Goal: Information Seeking & Learning: Learn about a topic

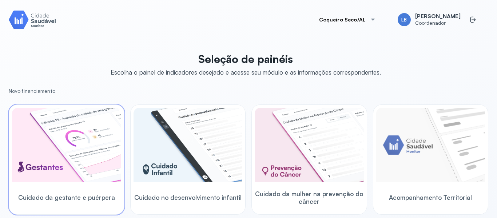
click at [66, 129] on img at bounding box center [66, 145] width 109 height 74
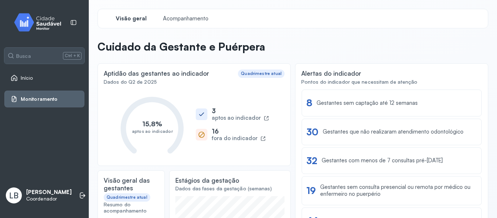
click at [39, 97] on span "Monitoramento" at bounding box center [39, 99] width 37 height 6
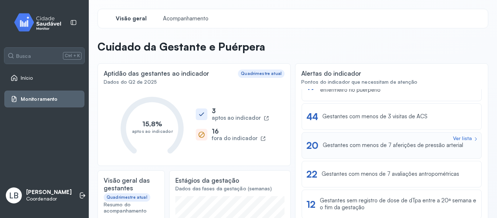
scroll to position [73, 0]
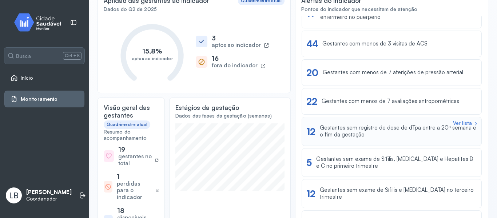
click at [357, 135] on div "Gestantes sem registro de dose de dTpa entre a 20ª semana e o fim da gestação" at bounding box center [398, 131] width 157 height 14
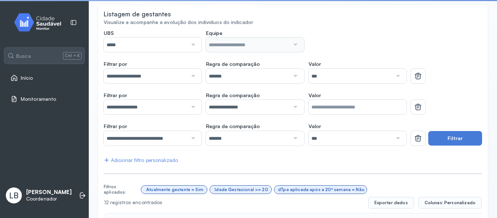
click at [193, 44] on div at bounding box center [192, 44] width 10 height 15
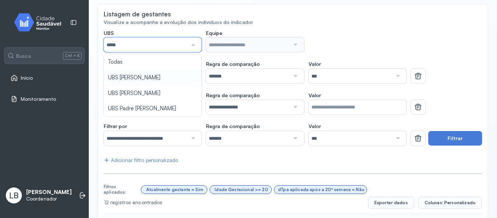
type input "*****"
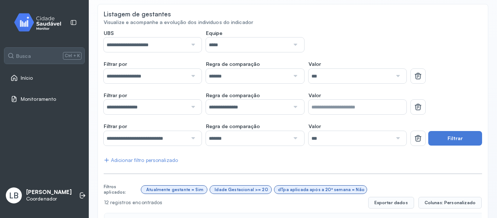
click at [245, 47] on input "*****" at bounding box center [248, 44] width 84 height 15
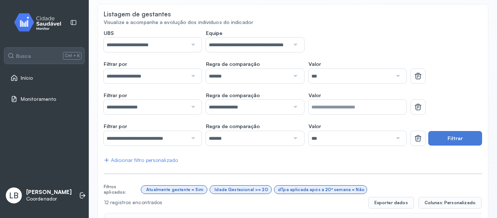
click at [187, 74] on div at bounding box center [192, 76] width 10 height 15
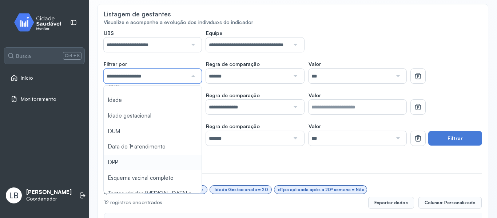
scroll to position [36, 0]
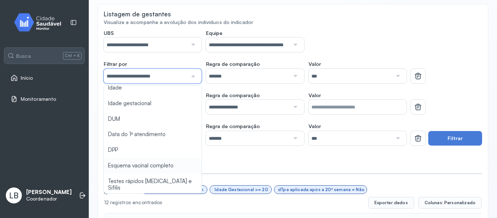
drag, startPoint x: 151, startPoint y: 164, endPoint x: 153, endPoint y: 160, distance: 3.9
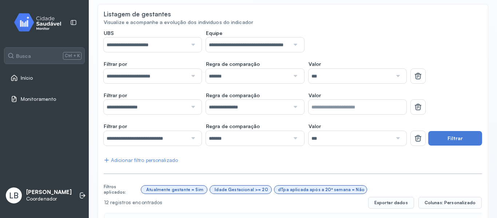
click at [397, 75] on div at bounding box center [397, 76] width 10 height 15
drag, startPoint x: 347, startPoint y: 111, endPoint x: 343, endPoint y: 112, distance: 4.1
click at [193, 109] on div at bounding box center [192, 107] width 10 height 15
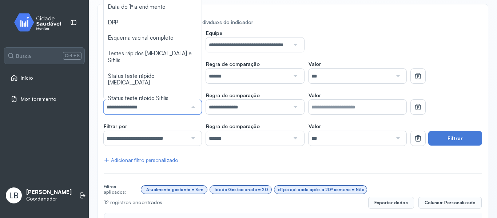
scroll to position [73, 0]
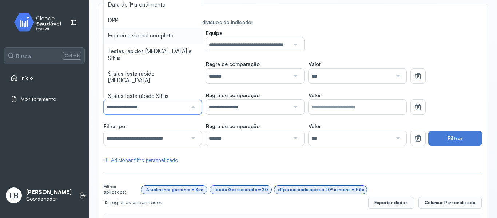
type input "*******"
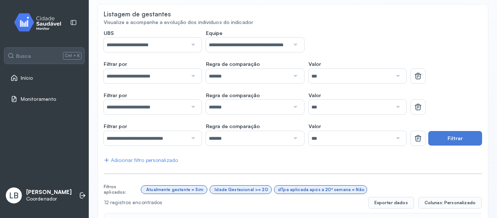
click at [392, 110] on div at bounding box center [397, 107] width 10 height 15
click at [395, 135] on div at bounding box center [397, 138] width 10 height 15
click at [327, 124] on div "Valor *** Sim Não" at bounding box center [357, 134] width 98 height 23
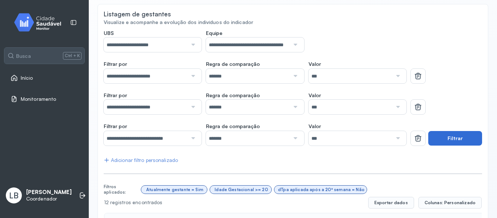
click at [449, 136] on button "Filtrar" at bounding box center [455, 138] width 54 height 15
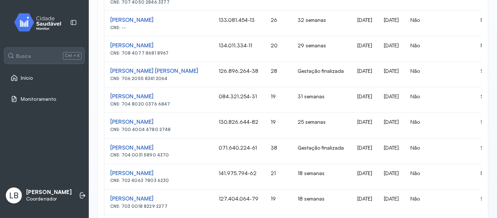
scroll to position [160, 0]
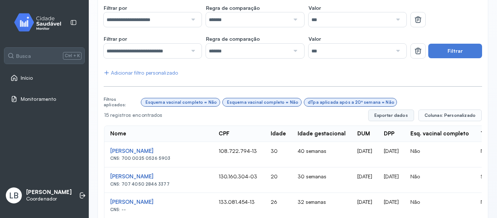
click at [401, 117] on button "Exportar dados" at bounding box center [391, 115] width 46 height 12
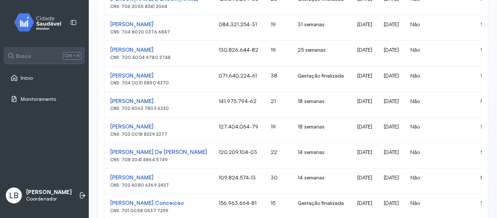
scroll to position [415, 0]
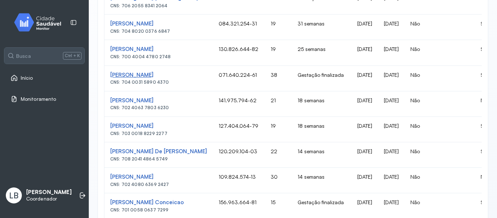
drag, startPoint x: 108, startPoint y: 73, endPoint x: 173, endPoint y: 78, distance: 64.9
click at [173, 78] on td "[PERSON_NAME] CNS: 704 0031 5890 4370" at bounding box center [158, 78] width 108 height 25
copy div "[PERSON_NAME]"
drag, startPoint x: 236, startPoint y: 74, endPoint x: 271, endPoint y: 80, distance: 35.4
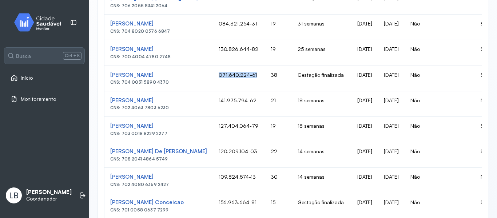
click at [265, 79] on td "071.640.224-61" at bounding box center [239, 78] width 52 height 25
copy td "071.640.224-61"
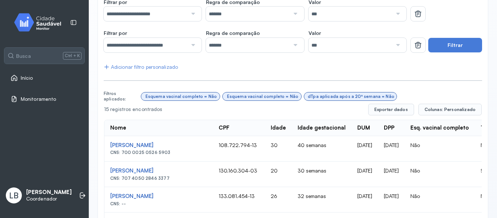
scroll to position [87, 0]
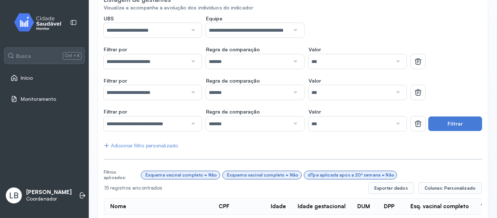
click at [292, 29] on div at bounding box center [294, 30] width 10 height 15
click at [450, 128] on button "Filtrar" at bounding box center [455, 123] width 54 height 15
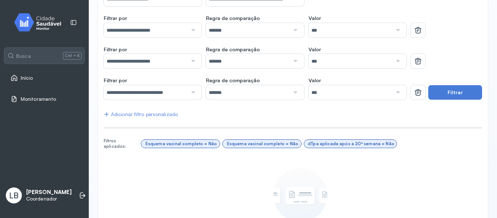
scroll to position [3, 0]
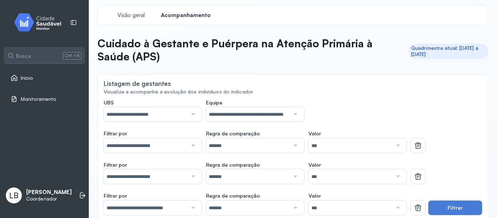
drag, startPoint x: 290, startPoint y: 113, endPoint x: 284, endPoint y: 117, distance: 7.5
click at [290, 113] on div at bounding box center [294, 114] width 10 height 15
click at [291, 119] on div at bounding box center [294, 114] width 10 height 15
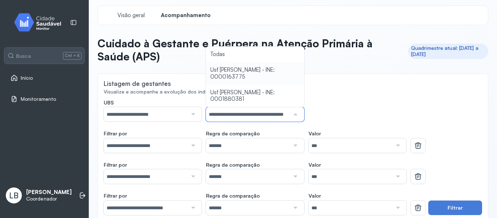
scroll to position [0, 20]
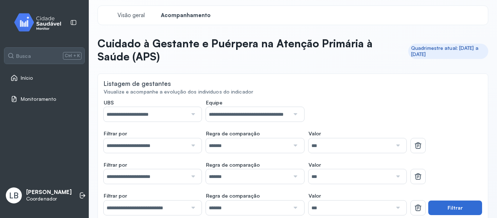
click at [440, 207] on button "Filtrar" at bounding box center [455, 207] width 54 height 15
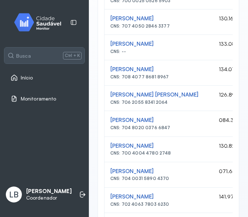
scroll to position [364, 0]
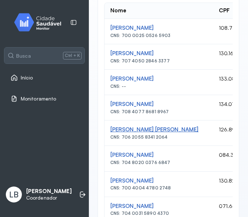
drag, startPoint x: 108, startPoint y: 126, endPoint x: 212, endPoint y: 130, distance: 103.4
click at [212, 130] on td "[PERSON_NAME] CNS: 706 2055 8341 2064" at bounding box center [158, 133] width 108 height 25
copy div "[PERSON_NAME] [PERSON_NAME]"
drag, startPoint x: 133, startPoint y: 139, endPoint x: 127, endPoint y: 137, distance: 6.7
click at [121, 139] on div "CNS: 706 2055 8341 2064" at bounding box center [158, 137] width 97 height 5
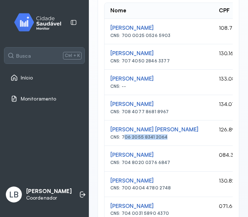
drag, startPoint x: 169, startPoint y: 137, endPoint x: 122, endPoint y: 140, distance: 47.7
click at [122, 140] on div "CNS: 706 2055 8341 2064" at bounding box center [158, 137] width 97 height 5
copy div "706 2055 8341 2064"
click at [208, 147] on td "[PERSON_NAME] CNS: 704 8020 0376 6847" at bounding box center [158, 158] width 108 height 25
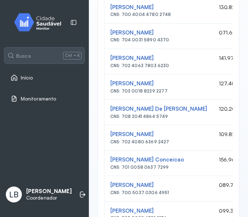
scroll to position [545, 0]
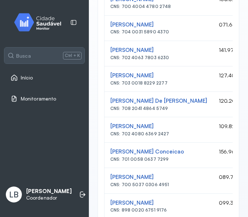
drag, startPoint x: 135, startPoint y: 50, endPoint x: 176, endPoint y: 45, distance: 41.3
click at [175, 45] on td "[PERSON_NAME] CNS: 702 4063 7803 6230" at bounding box center [158, 53] width 108 height 25
copy div "[PERSON_NAME]"
drag, startPoint x: 168, startPoint y: 59, endPoint x: 122, endPoint y: 61, distance: 45.9
click at [122, 61] on td "[PERSON_NAME] CNS: 702 4063 7803 6230" at bounding box center [158, 53] width 108 height 25
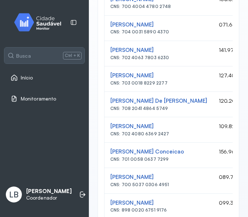
copy div "702 4063 7803 6230"
drag, startPoint x: 166, startPoint y: 75, endPoint x: 108, endPoint y: 75, distance: 58.2
click at [108, 75] on td "[PERSON_NAME] CNS: 703 0018 8229 2277" at bounding box center [158, 79] width 108 height 25
copy div "[PERSON_NAME]"
drag, startPoint x: 179, startPoint y: 84, endPoint x: 122, endPoint y: 85, distance: 56.7
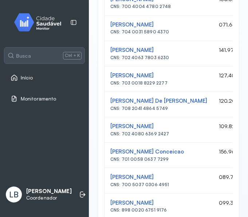
click at [122, 85] on div "CNS: 703 0018 8229 2277" at bounding box center [158, 83] width 97 height 5
copy div "703 0018 8229 2277"
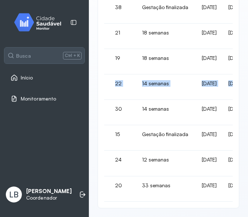
scroll to position [0, 224]
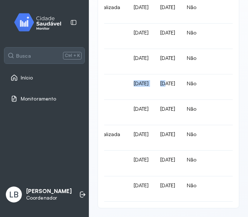
drag, startPoint x: 107, startPoint y: 72, endPoint x: 171, endPoint y: 75, distance: 64.4
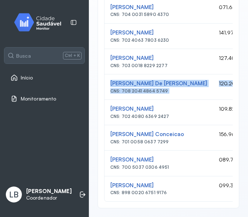
click at [193, 89] on div "CNS: 708 2041 4864 5749" at bounding box center [158, 91] width 97 height 5
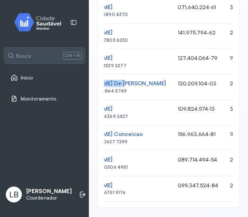
scroll to position [0, 36]
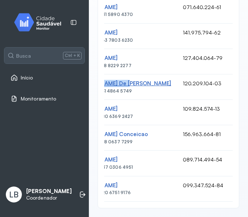
drag, startPoint x: 109, startPoint y: 72, endPoint x: 190, endPoint y: 74, distance: 81.5
click at [177, 75] on td "[PERSON_NAME] CNS: 708 2041 4864 5749" at bounding box center [122, 87] width 108 height 25
copy div "[PERSON_NAME] De [PERSON_NAME]"
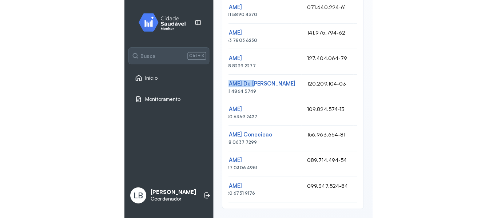
scroll to position [0, 0]
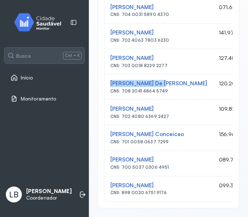
drag, startPoint x: 167, startPoint y: 83, endPoint x: 122, endPoint y: 80, distance: 45.2
click at [122, 89] on div "CNS: 708 2041 4864 5749" at bounding box center [158, 91] width 97 height 5
drag, startPoint x: 200, startPoint y: 97, endPoint x: 108, endPoint y: 101, distance: 91.7
click at [108, 101] on td "[PERSON_NAME] Teófilo CNS: 702 4080 6369 2427" at bounding box center [158, 112] width 108 height 25
drag, startPoint x: 156, startPoint y: 109, endPoint x: 122, endPoint y: 107, distance: 33.5
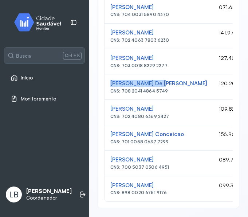
click at [122, 114] on div "CNS: 702 4080 6369 2427" at bounding box center [158, 116] width 97 height 5
drag, startPoint x: 108, startPoint y: 124, endPoint x: 197, endPoint y: 125, distance: 88.4
click at [197, 125] on td "[PERSON_NAME] Conceicao CNS: 701 0058 0637 7299" at bounding box center [158, 137] width 108 height 25
drag, startPoint x: 157, startPoint y: 132, endPoint x: 123, endPoint y: 132, distance: 34.9
click at [123, 140] on div "CNS: 701 0058 0637 7299" at bounding box center [158, 142] width 97 height 5
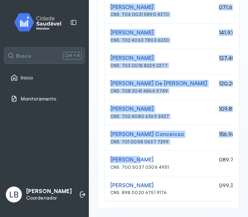
drag, startPoint x: 101, startPoint y: 149, endPoint x: 134, endPoint y: 145, distance: 33.7
drag, startPoint x: 180, startPoint y: 148, endPoint x: 109, endPoint y: 149, distance: 71.3
click at [108, 151] on td "[PERSON_NAME] CNS: 700 5037 0306 4951" at bounding box center [158, 163] width 108 height 25
drag, startPoint x: 144, startPoint y: 159, endPoint x: 123, endPoint y: 160, distance: 20.4
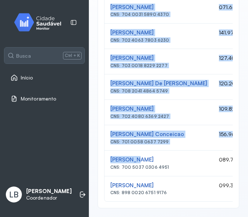
click at [123, 160] on td "[PERSON_NAME] CNS: 700 5037 0306 4951" at bounding box center [158, 163] width 108 height 25
drag, startPoint x: 122, startPoint y: 159, endPoint x: 167, endPoint y: 159, distance: 45.1
click at [167, 165] on div "CNS: 700 5037 0306 4951" at bounding box center [158, 167] width 97 height 5
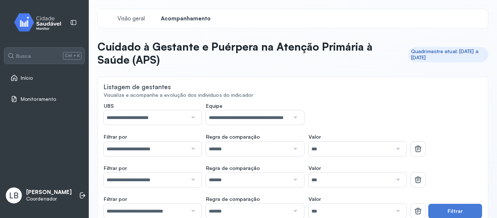
click at [53, 71] on div "Início" at bounding box center [44, 77] width 80 height 17
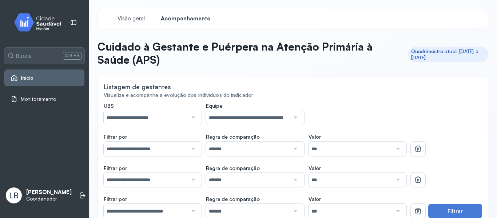
click at [35, 79] on link "Início" at bounding box center [45, 77] width 68 height 7
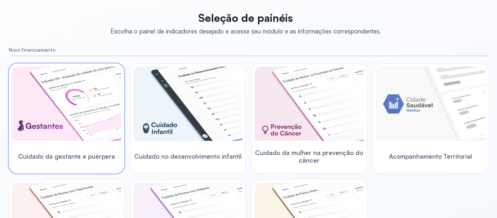
scroll to position [109, 0]
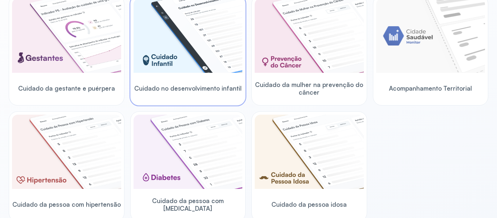
click at [178, 40] on img at bounding box center [187, 36] width 109 height 74
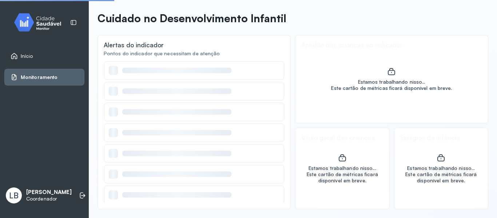
scroll to position [28, 0]
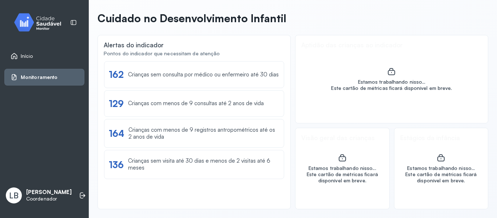
click at [26, 55] on span "Início" at bounding box center [27, 56] width 12 height 6
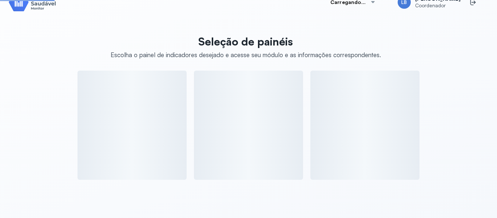
scroll to position [109, 0]
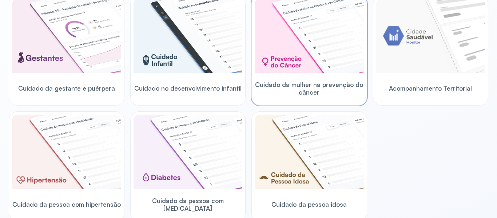
click at [301, 45] on img at bounding box center [309, 36] width 109 height 74
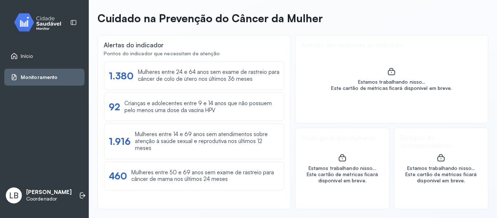
click at [52, 77] on span "Monitoramento" at bounding box center [39, 77] width 37 height 6
click at [40, 57] on link "Início" at bounding box center [45, 55] width 68 height 7
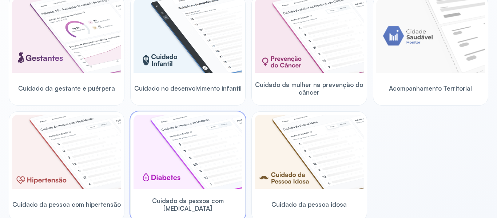
scroll to position [73, 0]
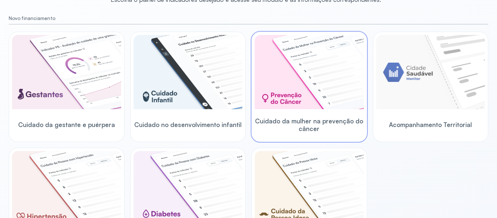
click at [311, 80] on img at bounding box center [309, 72] width 109 height 74
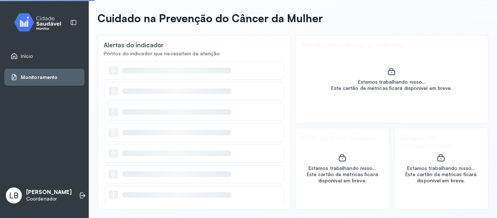
scroll to position [28, 0]
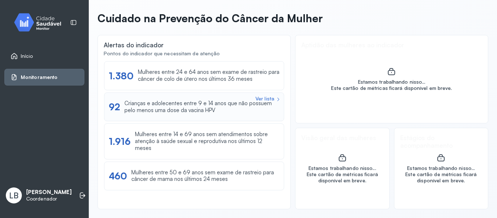
click at [189, 115] on div "Ver lista 92 Crianças e adolecentes entre 9 e 14 anos que não possuem pelo meno…" at bounding box center [194, 106] width 180 height 29
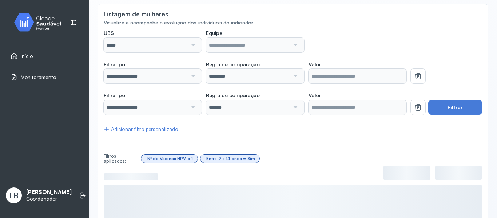
scroll to position [36, 0]
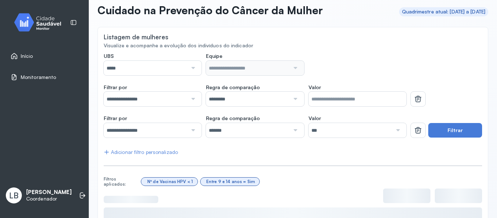
click at [193, 71] on div at bounding box center [192, 68] width 10 height 15
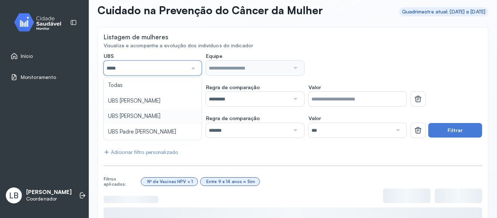
type input "*****"
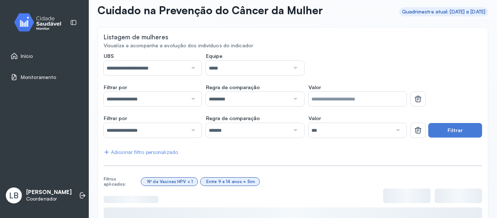
click at [140, 100] on div "**********" at bounding box center [293, 185] width 378 height 264
click at [291, 70] on div at bounding box center [294, 68] width 10 height 15
click at [255, 107] on div "**********" at bounding box center [293, 185] width 378 height 264
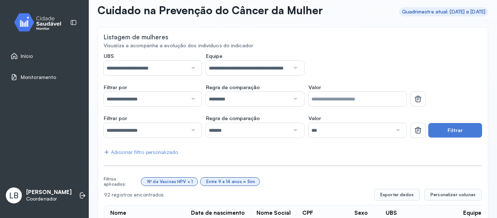
click at [189, 99] on div at bounding box center [192, 99] width 10 height 15
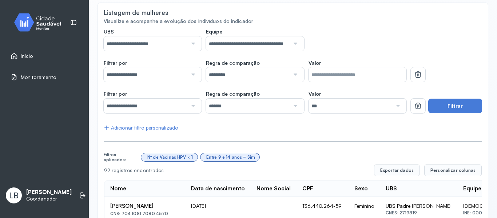
scroll to position [73, 0]
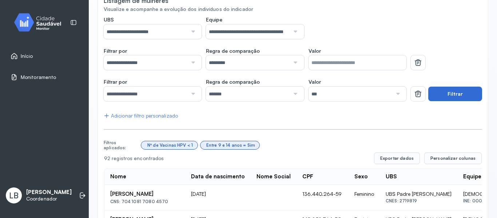
click at [444, 96] on button "Filtrar" at bounding box center [455, 94] width 54 height 15
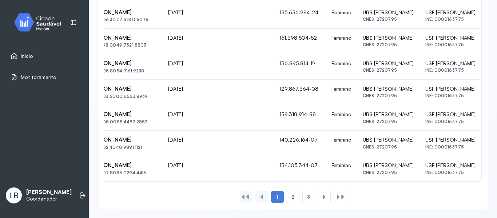
scroll to position [0, 0]
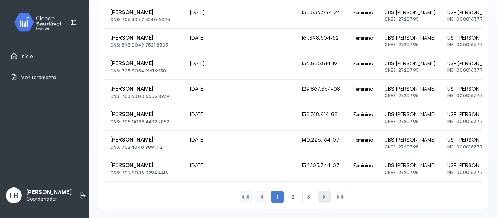
click at [325, 195] on div at bounding box center [324, 197] width 13 height 12
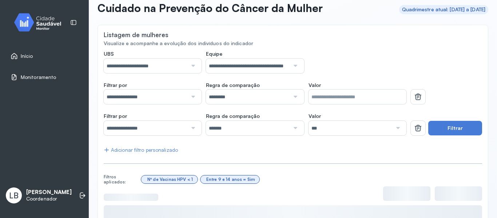
scroll to position [4, 0]
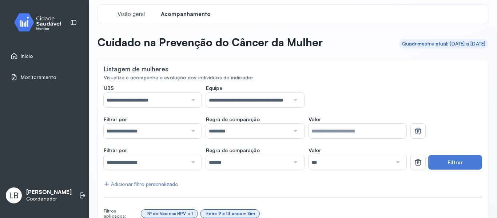
click at [301, 132] on div "**********" at bounding box center [255, 127] width 303 height 23
click at [296, 132] on div at bounding box center [294, 131] width 10 height 15
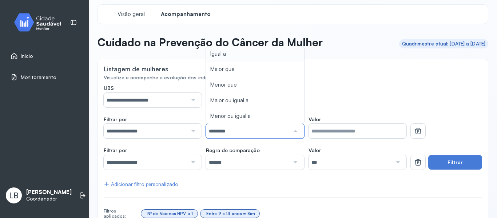
click at [363, 104] on div "**********" at bounding box center [255, 96] width 303 height 23
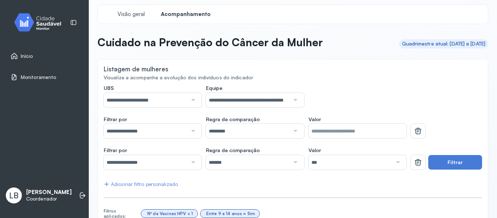
click at [187, 130] on div at bounding box center [192, 131] width 10 height 15
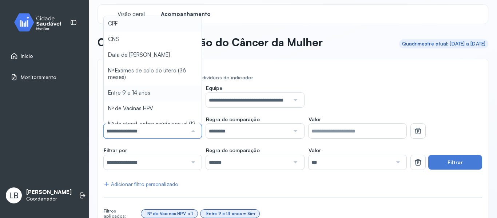
type input "*******"
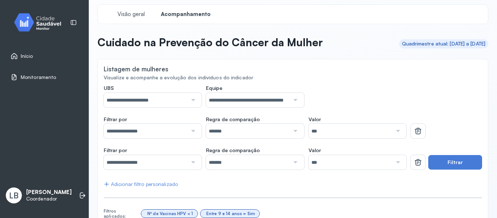
scroll to position [77, 0]
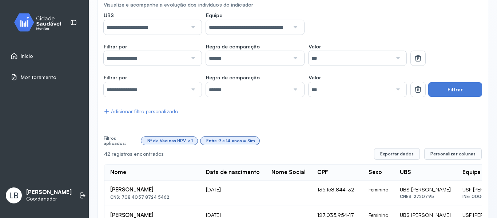
click at [195, 89] on div at bounding box center [192, 89] width 10 height 15
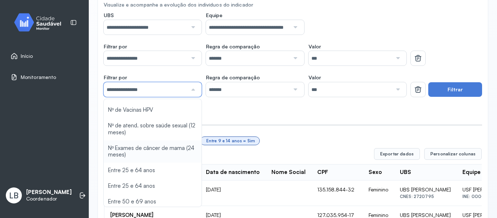
scroll to position [84, 0]
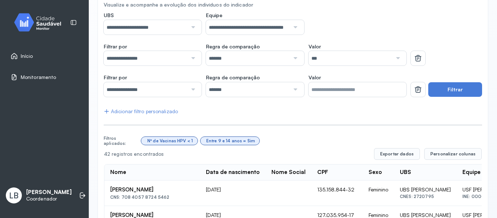
click at [466, 93] on button "Filtrar" at bounding box center [455, 89] width 54 height 15
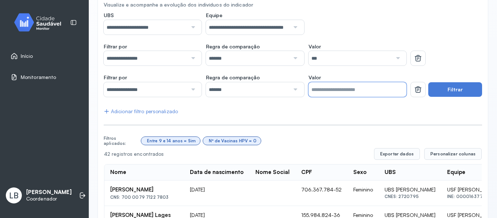
click at [384, 90] on input "*" at bounding box center [357, 89] width 98 height 15
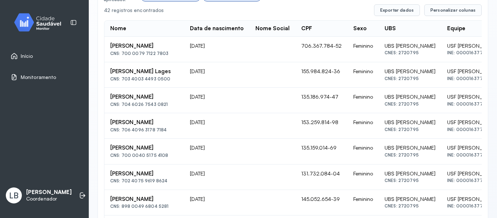
scroll to position [191, 0]
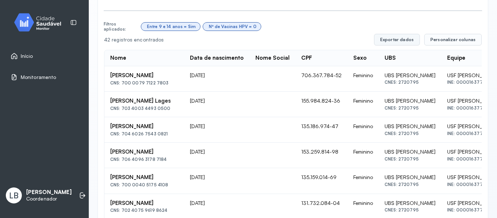
click at [405, 42] on button "Exportar dados" at bounding box center [397, 40] width 46 height 12
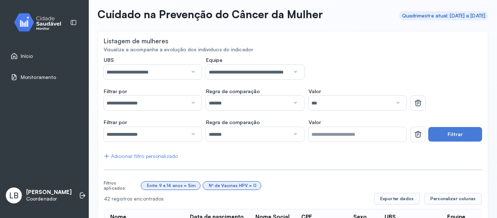
scroll to position [73, 0]
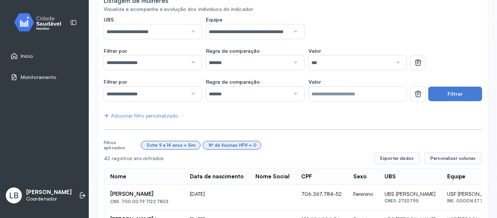
click at [141, 116] on div "Adicionar filtro personalizado" at bounding box center [141, 116] width 74 height 6
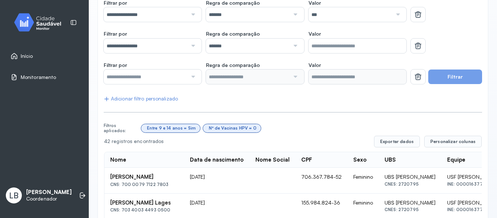
scroll to position [145, 0]
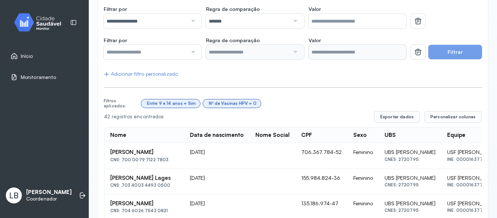
click at [195, 49] on div at bounding box center [192, 52] width 10 height 15
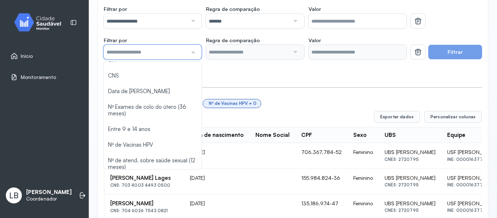
scroll to position [0, 0]
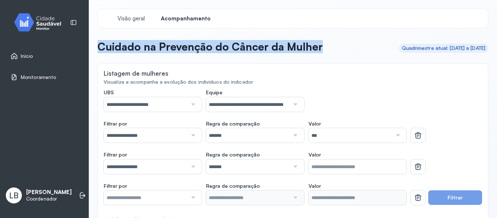
drag, startPoint x: 282, startPoint y: 53, endPoint x: 99, endPoint y: 49, distance: 182.6
click at [99, 49] on p "Cuidado na Prevenção do Câncer da Mulher" at bounding box center [209, 46] width 225 height 13
click at [26, 56] on span "Início" at bounding box center [27, 56] width 12 height 6
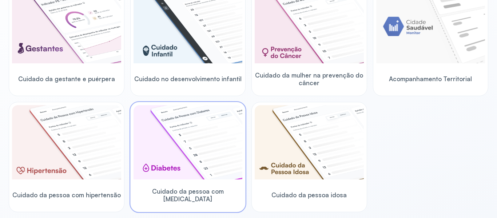
scroll to position [145, 0]
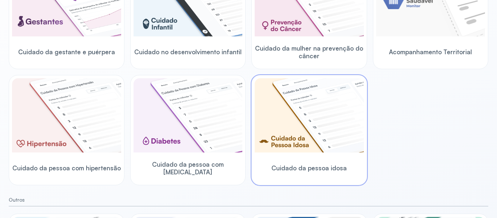
click at [261, 127] on img at bounding box center [309, 115] width 109 height 74
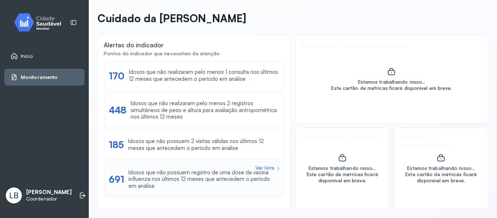
click at [199, 176] on div "Idosos que não possuem registro de uma dose da vacina influenza nos últimos 12 …" at bounding box center [203, 179] width 151 height 20
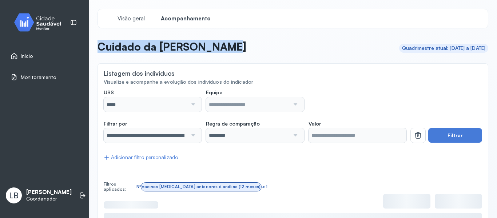
drag, startPoint x: 212, startPoint y: 50, endPoint x: 94, endPoint y: 57, distance: 118.0
click at [94, 57] on div "**********" at bounding box center [293, 168] width 408 height 337
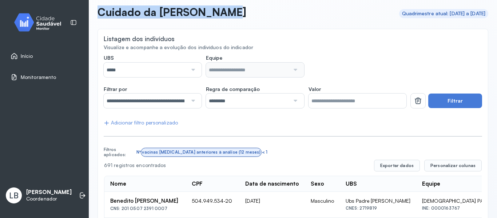
scroll to position [36, 0]
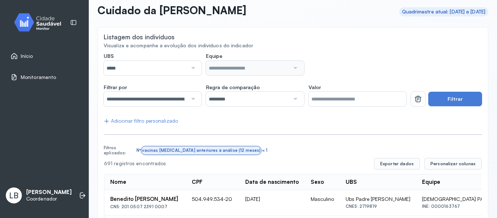
click at [194, 68] on div at bounding box center [192, 68] width 10 height 15
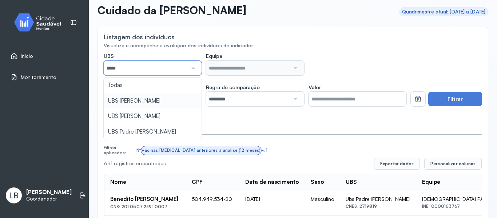
type input "*****"
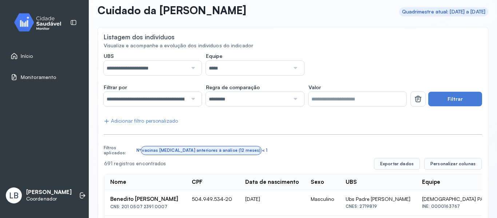
click at [293, 68] on div at bounding box center [294, 68] width 10 height 15
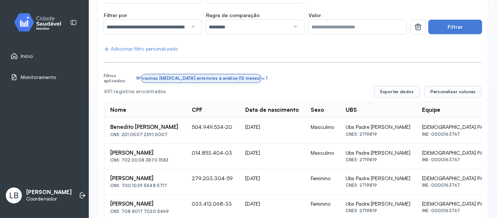
scroll to position [109, 0]
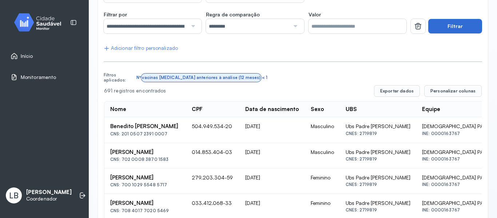
click at [435, 24] on button "Filtrar" at bounding box center [455, 26] width 54 height 15
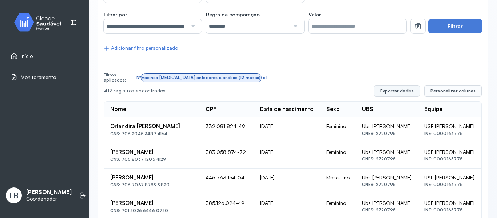
click at [407, 90] on button "Exportar dados" at bounding box center [397, 91] width 46 height 12
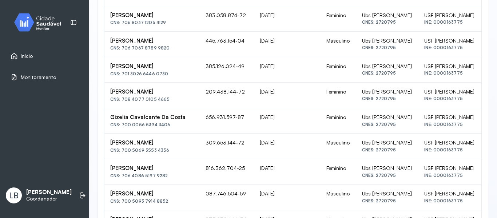
scroll to position [255, 0]
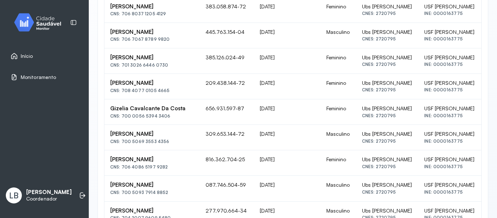
click at [41, 52] on link "Início" at bounding box center [45, 55] width 68 height 7
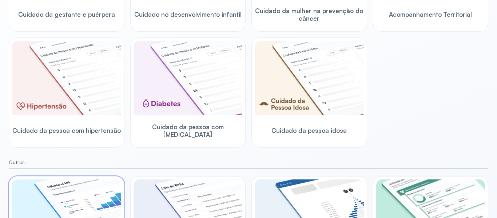
scroll to position [142, 0]
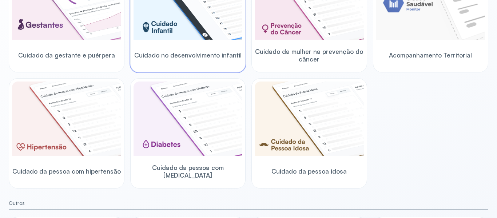
click at [160, 66] on div "Cuidado no desenvolvimento infantil" at bounding box center [187, 55] width 109 height 28
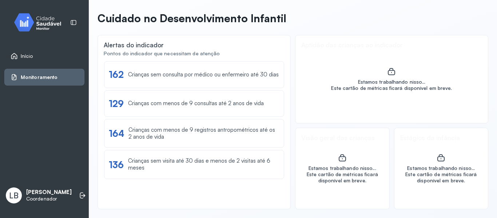
click at [29, 53] on span "Início" at bounding box center [27, 56] width 12 height 6
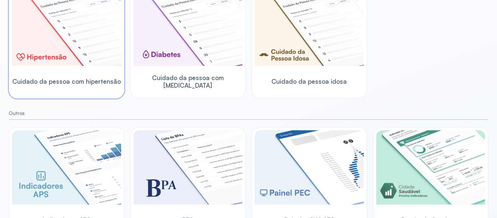
scroll to position [251, 0]
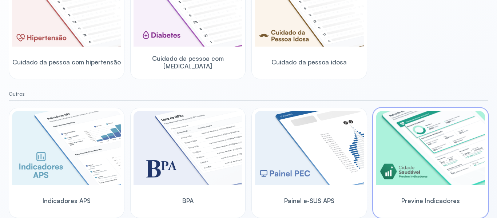
click at [480, 146] on div "Previne Indicadores" at bounding box center [431, 163] width 116 height 110
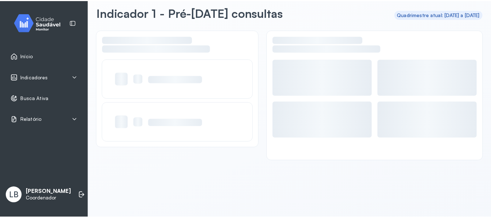
scroll to position [33, 0]
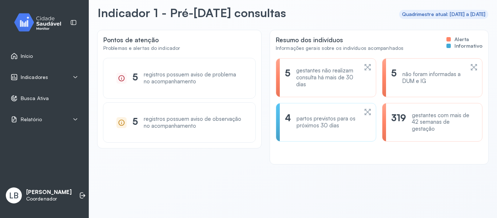
click at [57, 79] on div "Indicadores" at bounding box center [45, 76] width 68 height 7
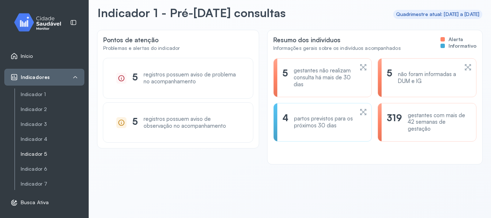
click at [52, 152] on link "Indicador 5" at bounding box center [53, 154] width 64 height 6
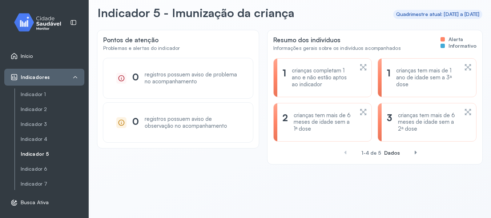
click at [411, 152] on span at bounding box center [416, 153] width 12 height 12
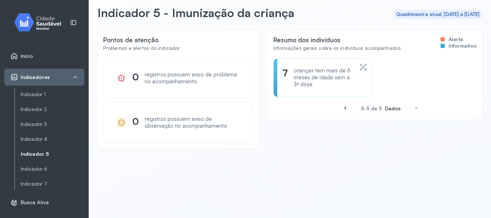
click at [318, 71] on div "crianças tem mais de 6 meses de idade sem a 3ª dose" at bounding box center [324, 77] width 60 height 20
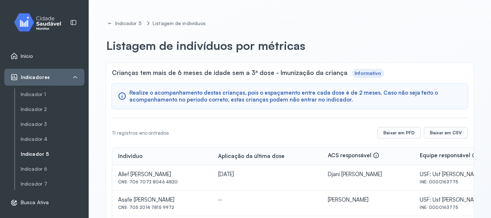
click at [7, 59] on div "Início" at bounding box center [44, 56] width 80 height 17
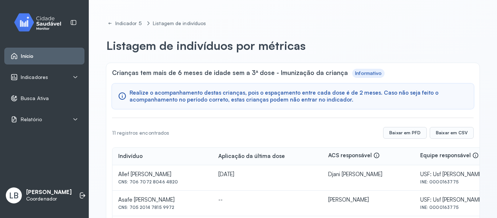
click at [37, 59] on div "Início" at bounding box center [44, 56] width 80 height 17
click at [109, 23] on icon at bounding box center [108, 24] width 1 height 2
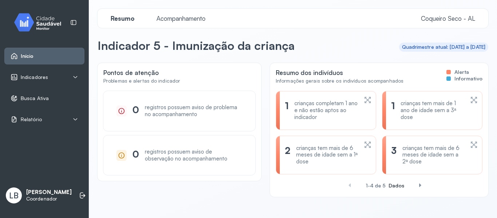
click at [39, 52] on div "Início" at bounding box center [44, 56] width 80 height 17
click at [28, 56] on span "Início" at bounding box center [27, 56] width 13 height 6
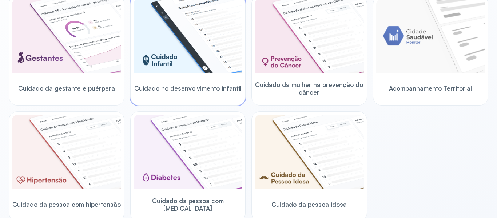
click at [168, 80] on div "Cuidado no desenvolvimento infantil" at bounding box center [187, 88] width 109 height 28
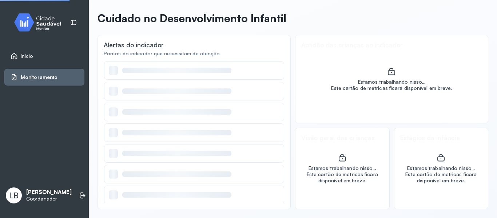
scroll to position [28, 0]
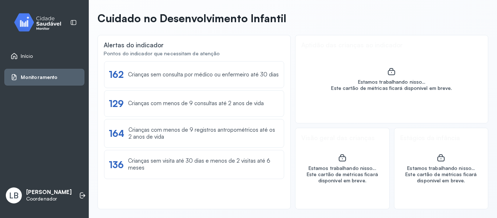
click at [33, 56] on link "Início" at bounding box center [45, 55] width 68 height 7
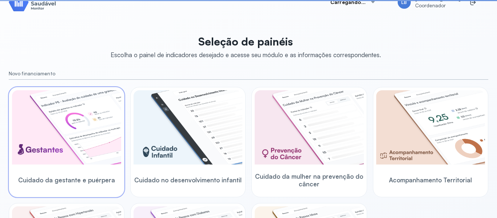
scroll to position [109, 0]
